Goal: Task Accomplishment & Management: Use online tool/utility

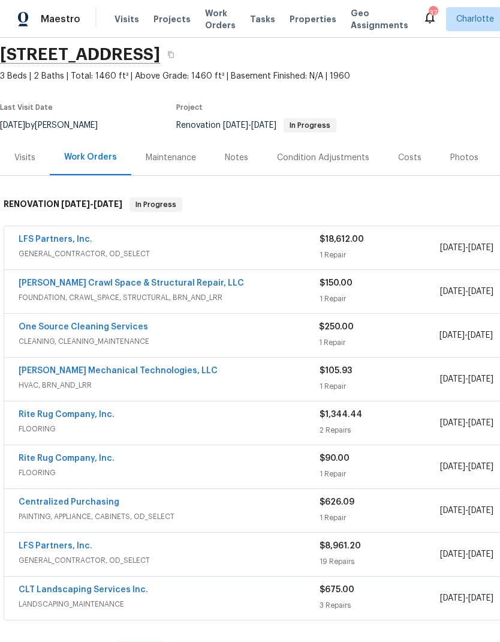
scroll to position [43, 0]
click at [172, 286] on link "[PERSON_NAME] Crawl Space & Structural Repair, LLC" at bounding box center [132, 282] width 226 height 8
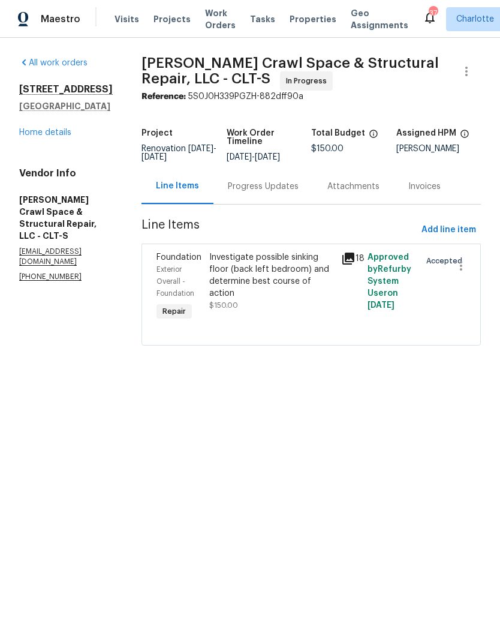
click at [286, 282] on div "Investigate possible sinking floor (back left bedroom) and determine best cours…" at bounding box center [271, 275] width 125 height 48
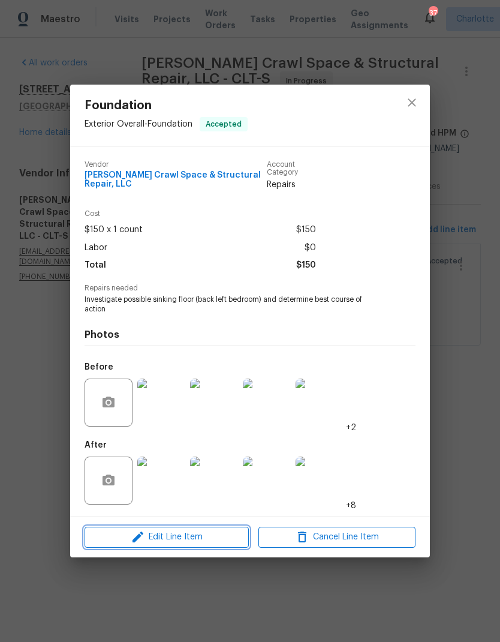
click at [200, 540] on span "Edit Line Item" at bounding box center [166, 537] width 157 height 15
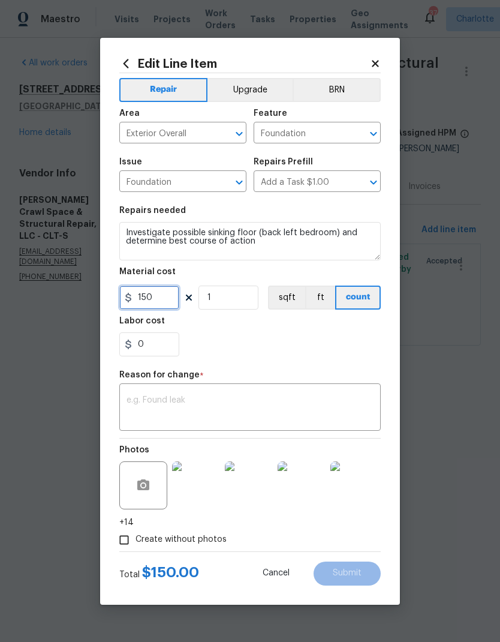
click at [173, 303] on input "150" at bounding box center [149, 298] width 60 height 24
type input "1"
click at [351, 346] on div "0" at bounding box center [250, 344] width 262 height 24
click at [340, 397] on textarea at bounding box center [250, 408] width 247 height 25
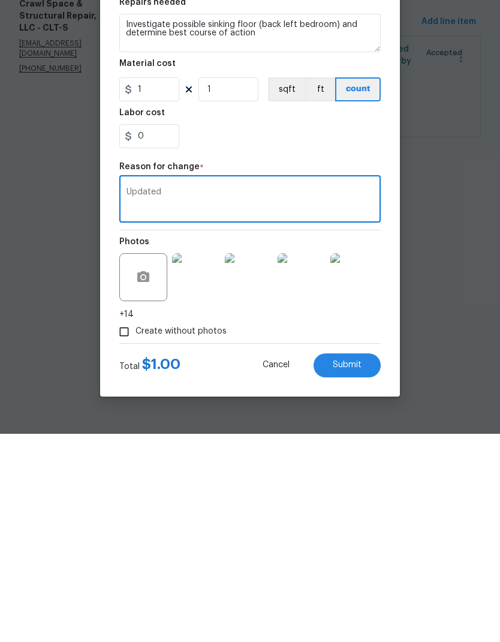
type textarea "Updated"
click at [355, 562] on button "Submit" at bounding box center [347, 574] width 67 height 24
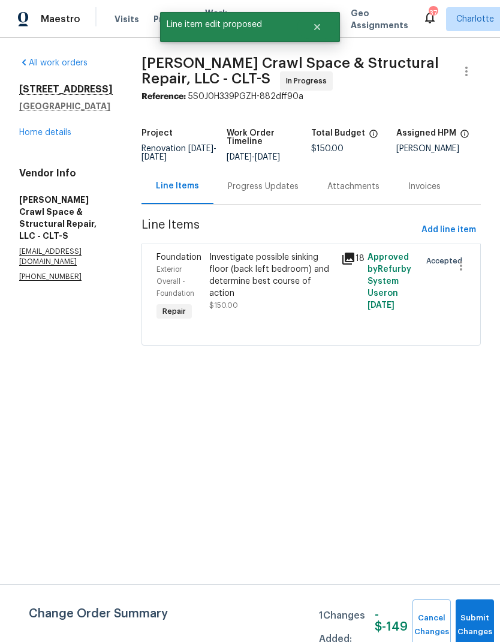
click at [473, 620] on button "Submit Changes" at bounding box center [475, 625] width 38 height 52
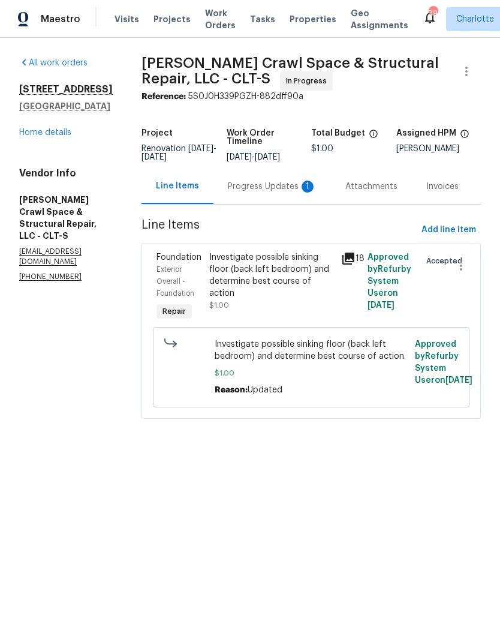
click at [296, 201] on div "Progress Updates 1" at bounding box center [273, 186] width 118 height 35
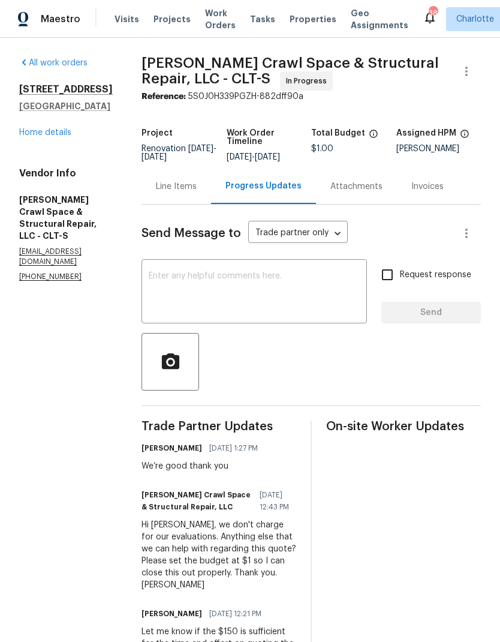
click at [62, 136] on link "Home details" at bounding box center [45, 132] width 52 height 8
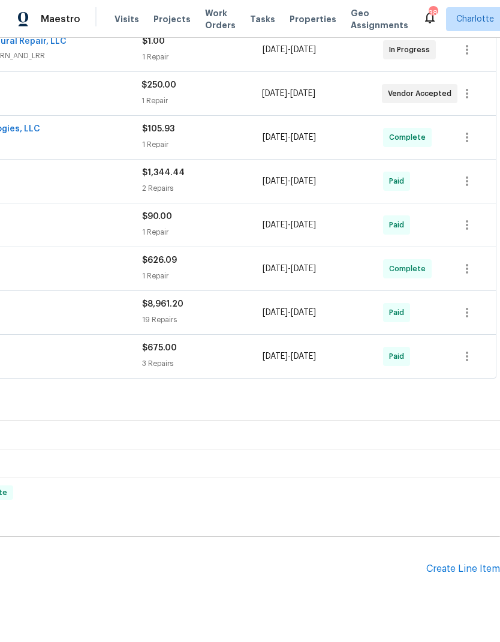
scroll to position [284, 178]
click at [449, 569] on div "Create Line Item" at bounding box center [464, 568] width 74 height 11
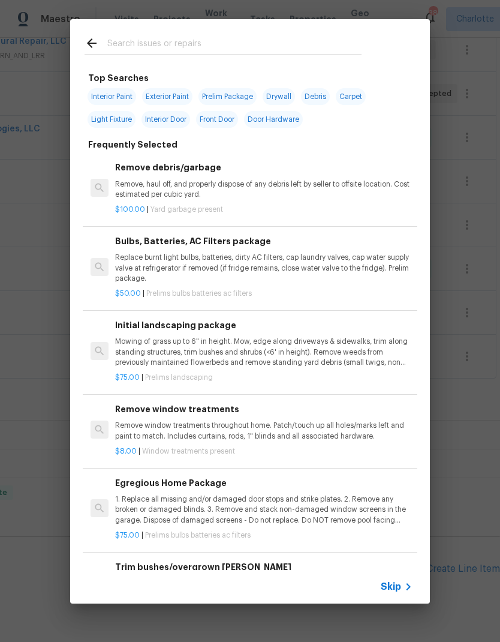
click at [247, 50] on input "text" at bounding box center [234, 45] width 254 height 18
type input "Lands"
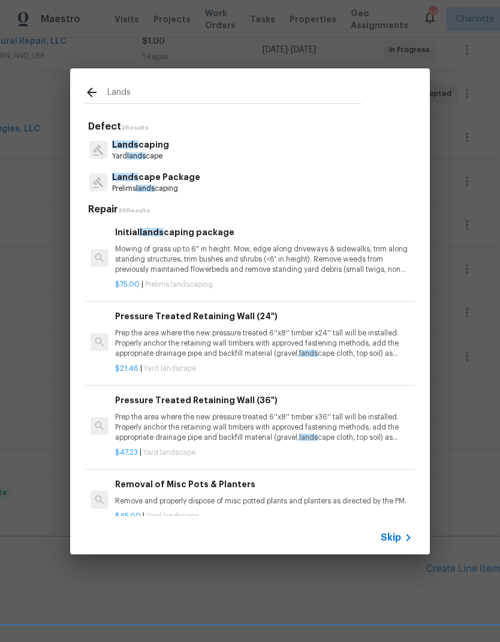
click at [304, 251] on p "Mowing of grass up to 6" in height. Mow, edge along driveways & sidewalks, trim…" at bounding box center [264, 259] width 298 height 31
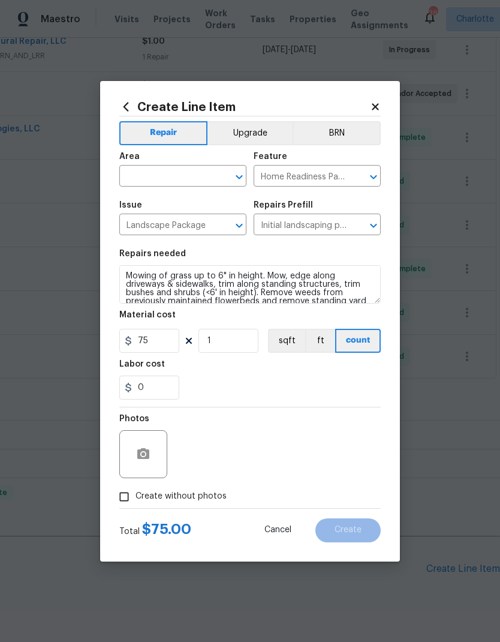
click at [216, 175] on button "Clear" at bounding box center [223, 177] width 17 height 17
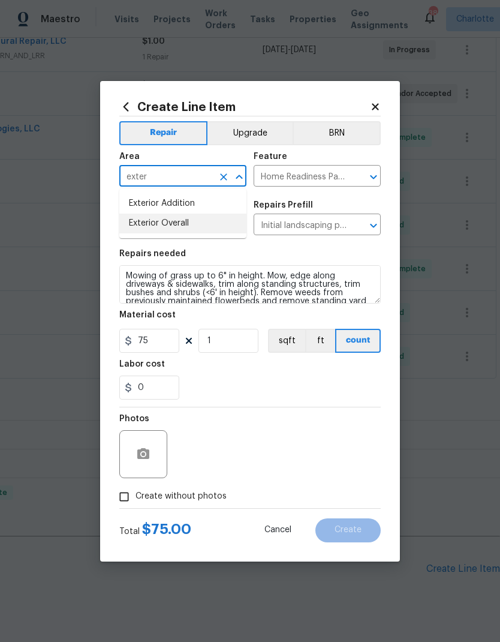
click at [197, 226] on li "Exterior Overall" at bounding box center [182, 224] width 127 height 20
type input "Exterior Overall"
click at [239, 344] on input "1" at bounding box center [229, 341] width 60 height 24
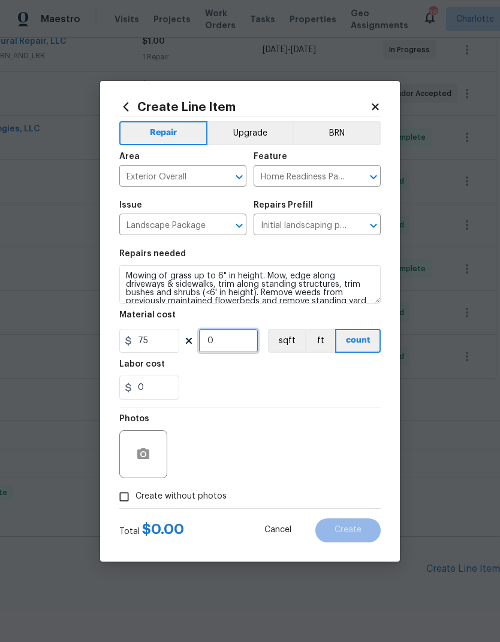
type input "2"
click at [260, 383] on div "0" at bounding box center [250, 388] width 262 height 24
click at [152, 461] on button "button" at bounding box center [143, 454] width 29 height 29
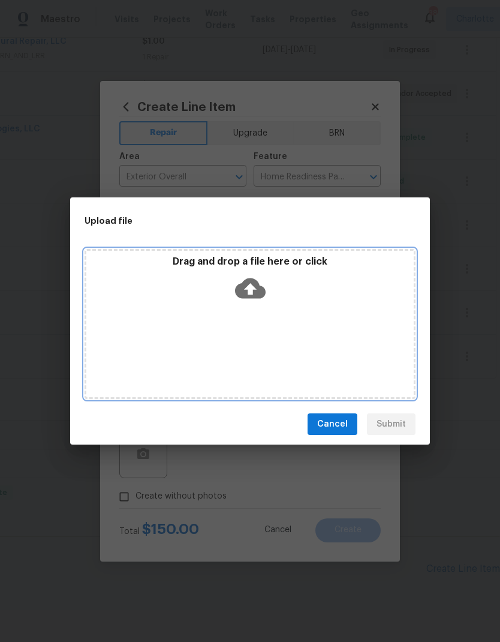
click at [266, 284] on div "Drag and drop a file here or click" at bounding box center [250, 282] width 328 height 52
